Goal: Transaction & Acquisition: Purchase product/service

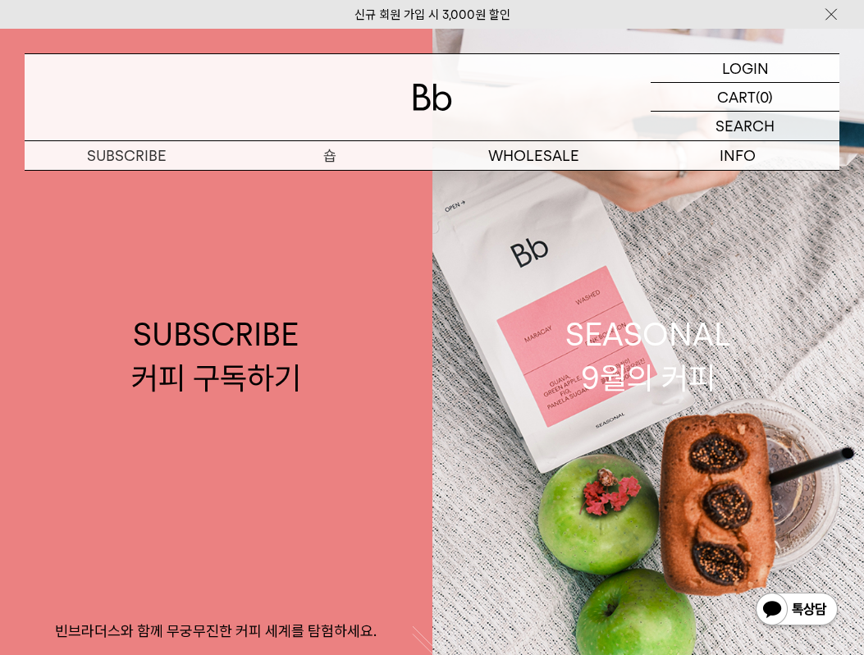
click at [320, 146] on p "숍" at bounding box center [329, 155] width 203 height 29
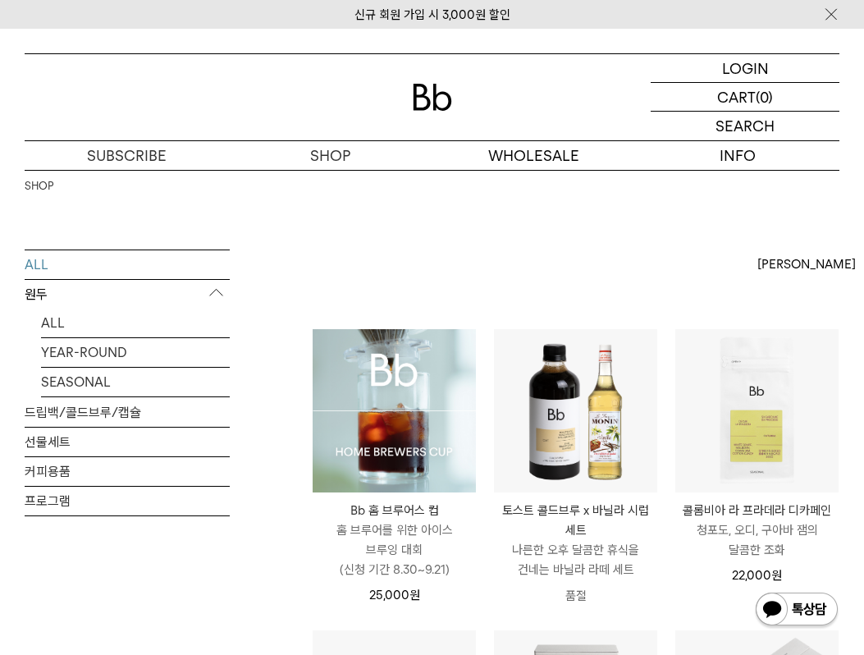
click at [403, 377] on img at bounding box center [394, 410] width 163 height 163
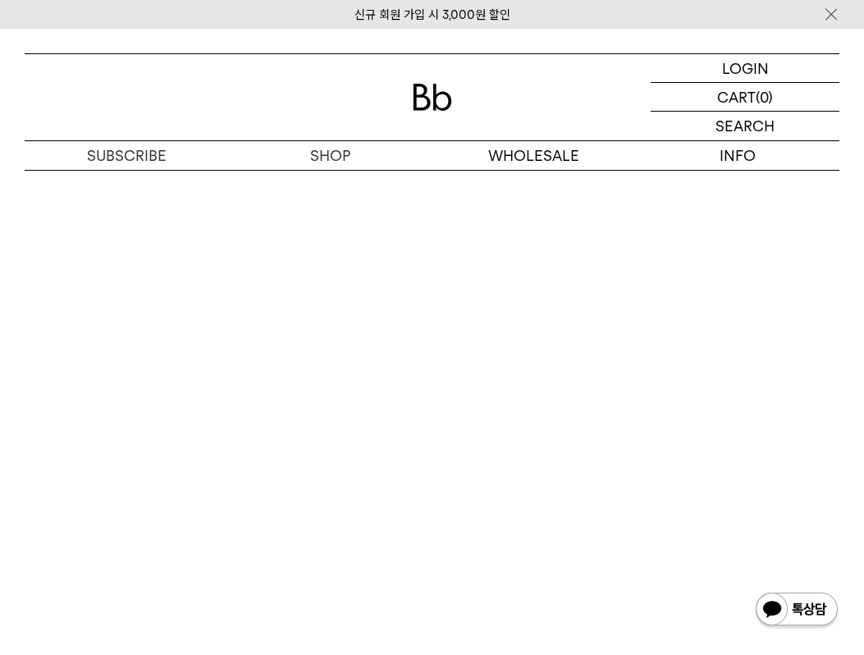
scroll to position [7194, 0]
